Goal: Task Accomplishment & Management: Manage account settings

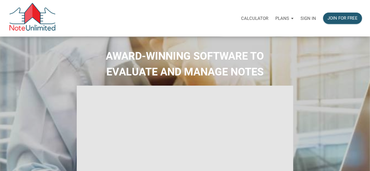
select select
type input "Introduction to new features"
select select
click at [310, 17] on p "Sign in" at bounding box center [308, 18] width 16 height 5
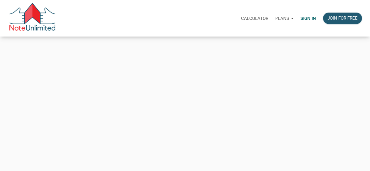
type input "[EMAIL_ADDRESS][DOMAIN_NAME]"
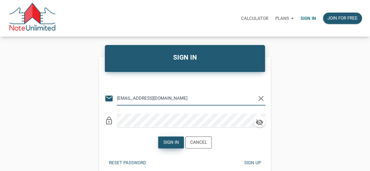
click at [169, 143] on div "Sign in" at bounding box center [171, 142] width 16 height 7
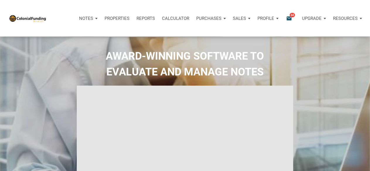
type input "Introduction to new features"
select select
click at [288, 18] on icon "email" at bounding box center [288, 18] width 7 height 7
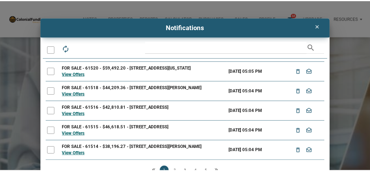
scroll to position [104, 0]
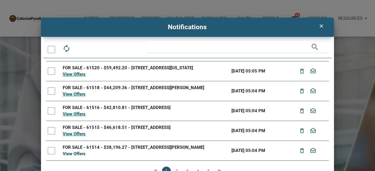
click at [74, 154] on link "View Offers" at bounding box center [74, 153] width 23 height 5
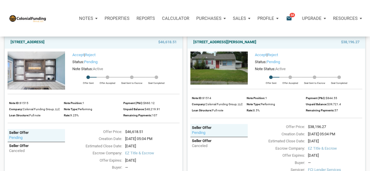
scroll to position [758, 0]
